Goal: Transaction & Acquisition: Book appointment/travel/reservation

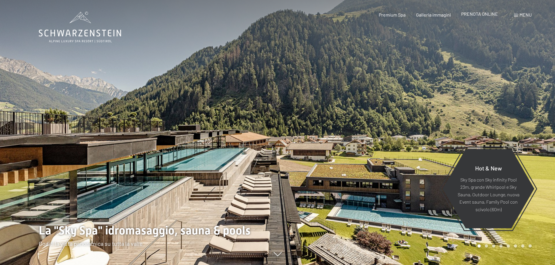
click at [494, 12] on span "PRENOTA ONLINE" at bounding box center [479, 14] width 37 height 6
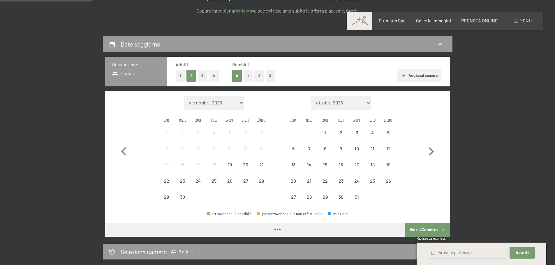
scroll to position [116, 0]
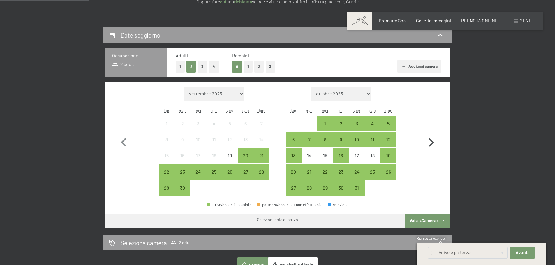
click at [432, 145] on icon "button" at bounding box center [431, 142] width 17 height 17
select select "2025-10-01"
select select "2025-11-01"
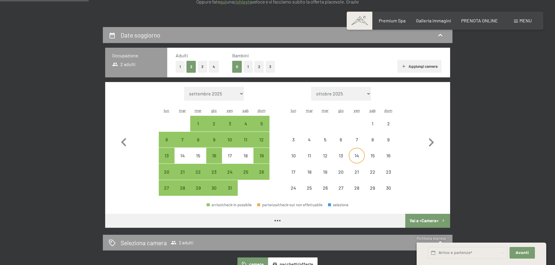
select select "2025-10-01"
select select "2025-11-01"
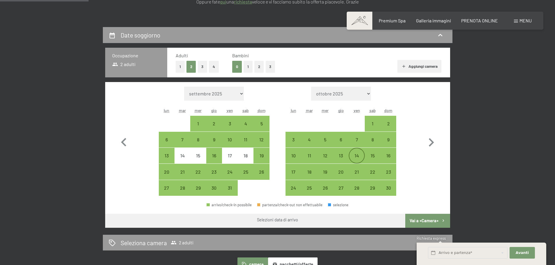
click at [360, 160] on div "14" at bounding box center [356, 160] width 15 height 15
select select "2025-10-01"
select select "2025-11-01"
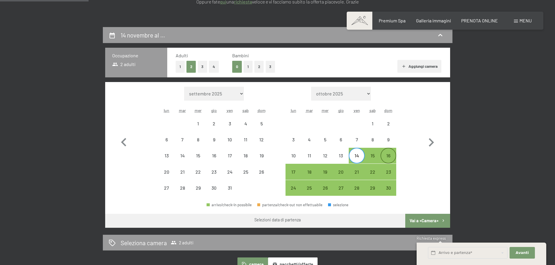
click at [389, 159] on div "16" at bounding box center [388, 160] width 15 height 15
select select "2025-10-01"
select select "2025-11-01"
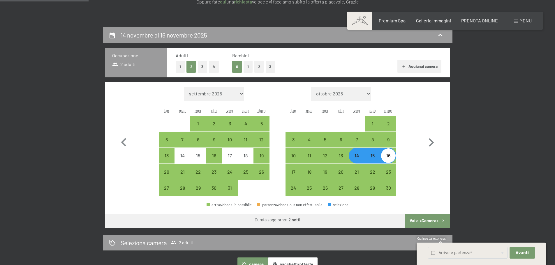
click at [429, 222] on button "Vai a «Camera»" at bounding box center [427, 221] width 45 height 14
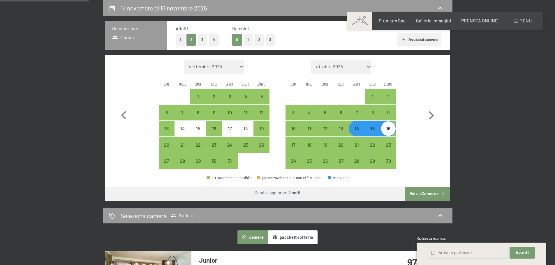
select select "2025-10-01"
select select "2025-11-01"
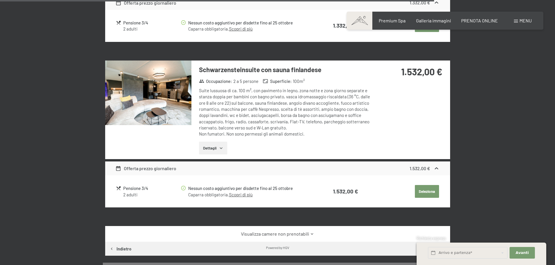
scroll to position [1340, 0]
